Goal: Check status: Check status

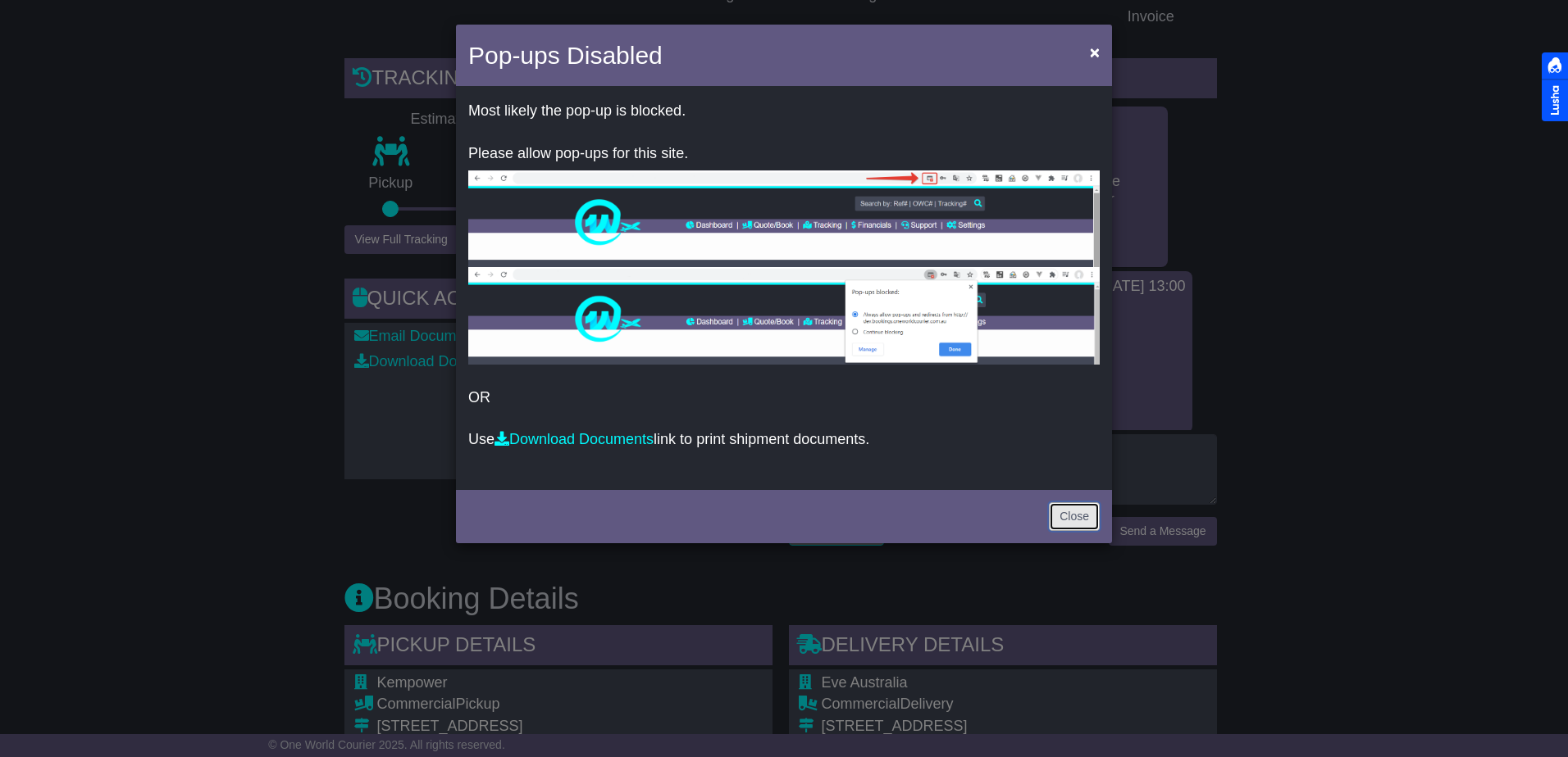
click at [1096, 517] on link "Close" at bounding box center [1074, 516] width 51 height 29
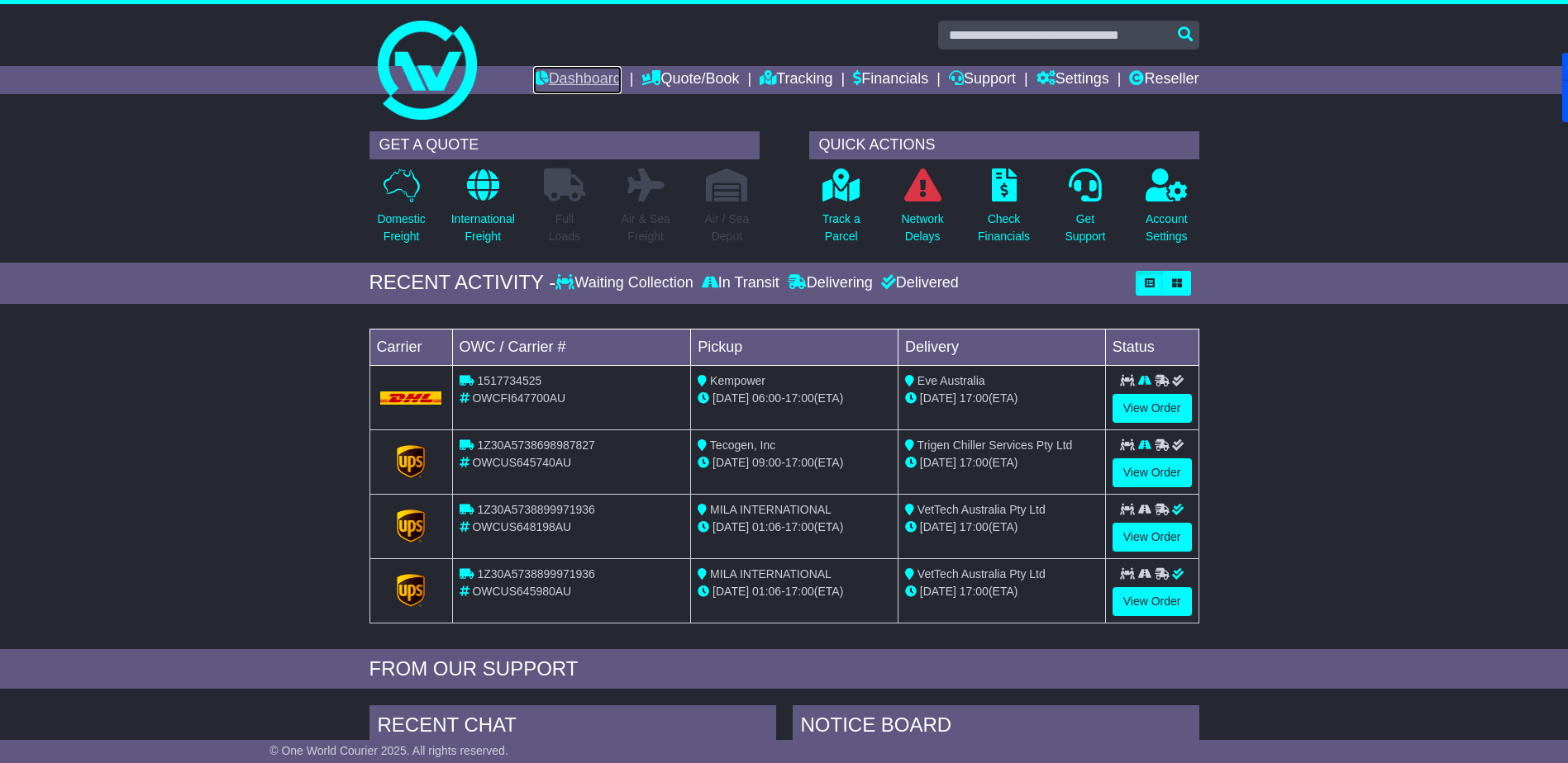
drag, startPoint x: 0, startPoint y: 0, endPoint x: 557, endPoint y: 74, distance: 561.9
click at [557, 74] on link "Dashboard" at bounding box center [577, 80] width 89 height 28
